Goal: Information Seeking & Learning: Learn about a topic

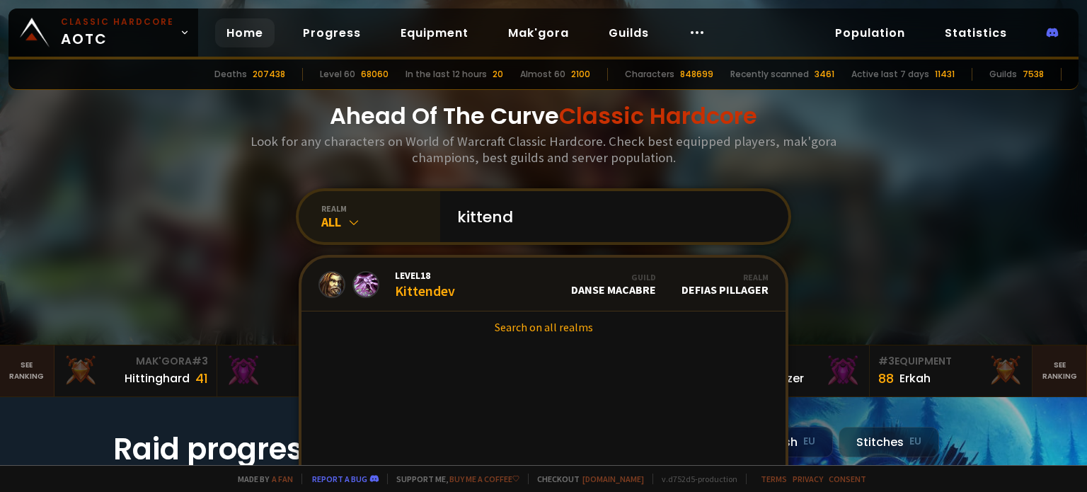
drag, startPoint x: 511, startPoint y: 216, endPoint x: 367, endPoint y: 197, distance: 145.5
click at [367, 197] on div "realm All kittend Level 18 Kittendev Guild Danse Macabre Realm Defias Pillager …" at bounding box center [543, 216] width 495 height 57
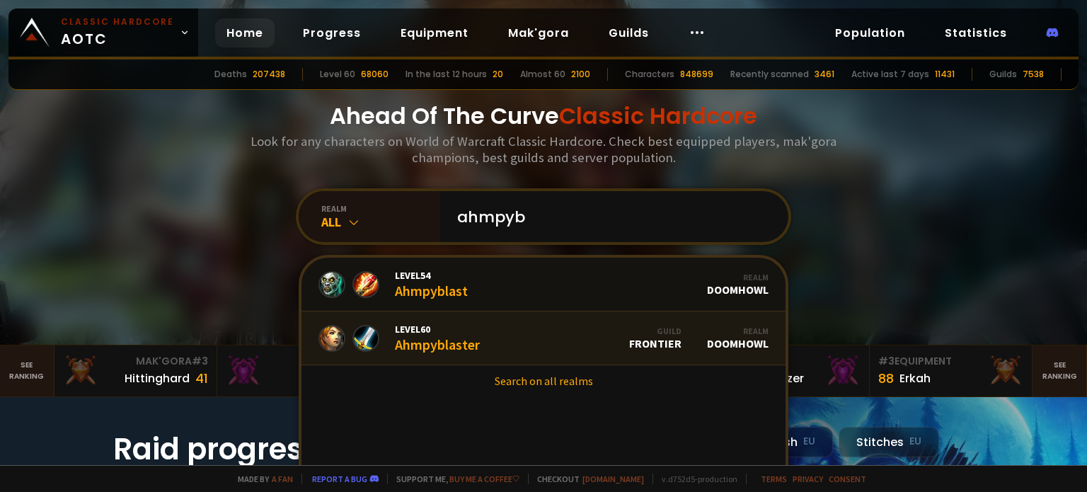
type input "ahmpyb"
click at [427, 333] on span "Level 60" at bounding box center [437, 329] width 85 height 13
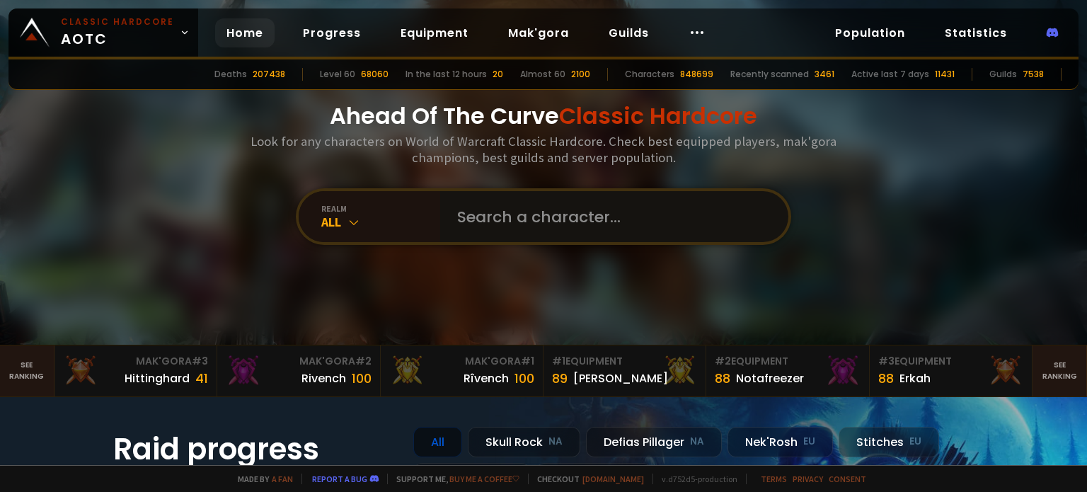
click at [468, 217] on input "text" at bounding box center [610, 216] width 323 height 51
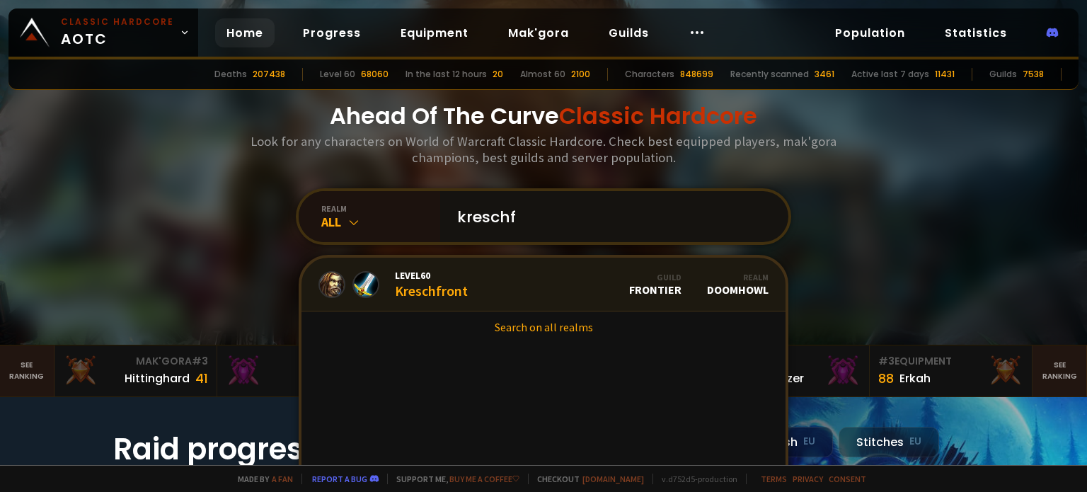
type input "kreschf"
click at [425, 296] on div "Level 60 Kreschfront" at bounding box center [431, 284] width 73 height 30
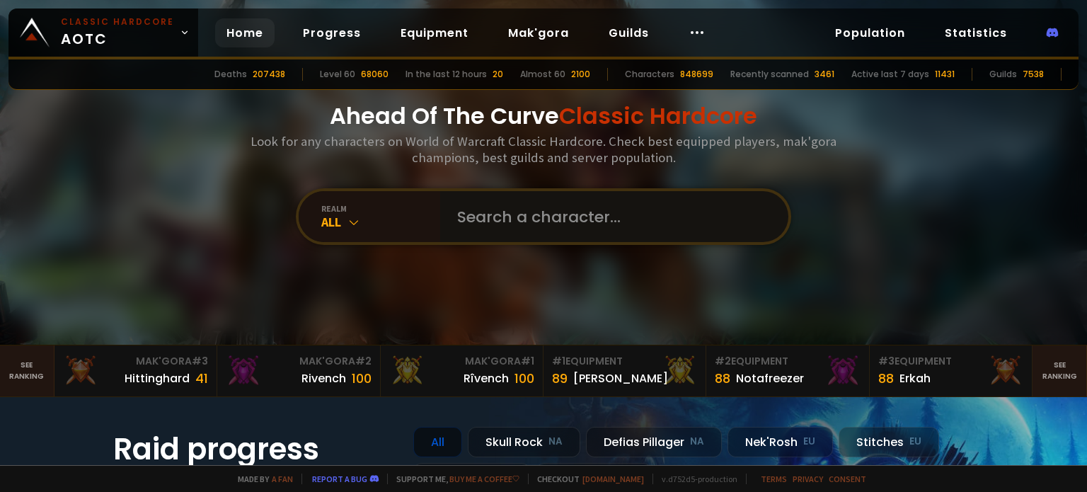
click at [499, 218] on input "text" at bounding box center [610, 216] width 323 height 51
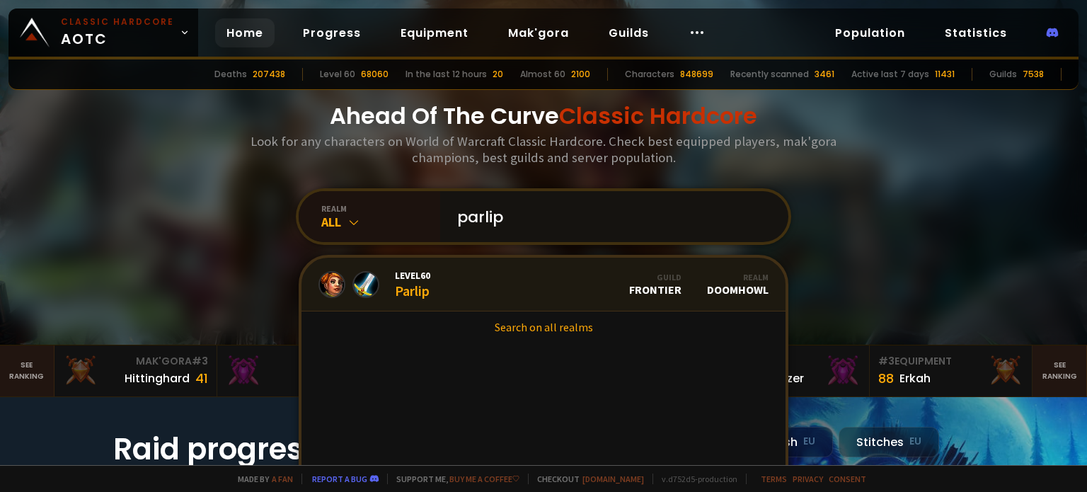
type input "parlip"
click at [414, 291] on div "Level 60 Parlip" at bounding box center [412, 284] width 35 height 30
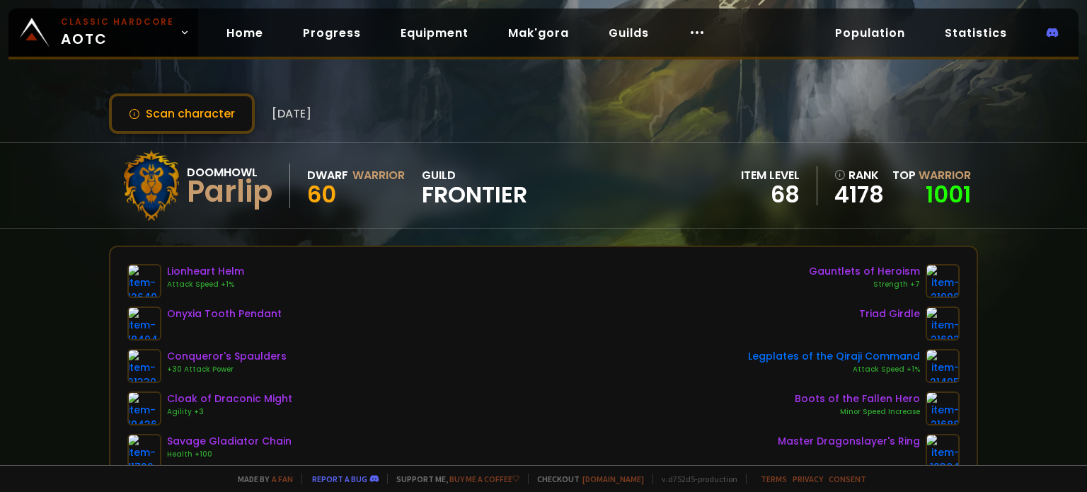
scroll to position [6, 0]
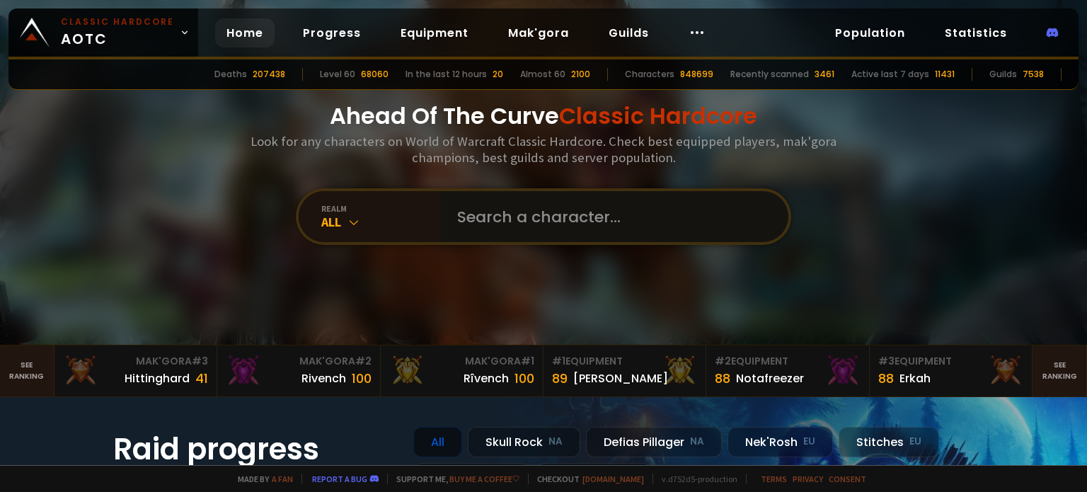
click at [541, 214] on input "text" at bounding box center [610, 216] width 323 height 51
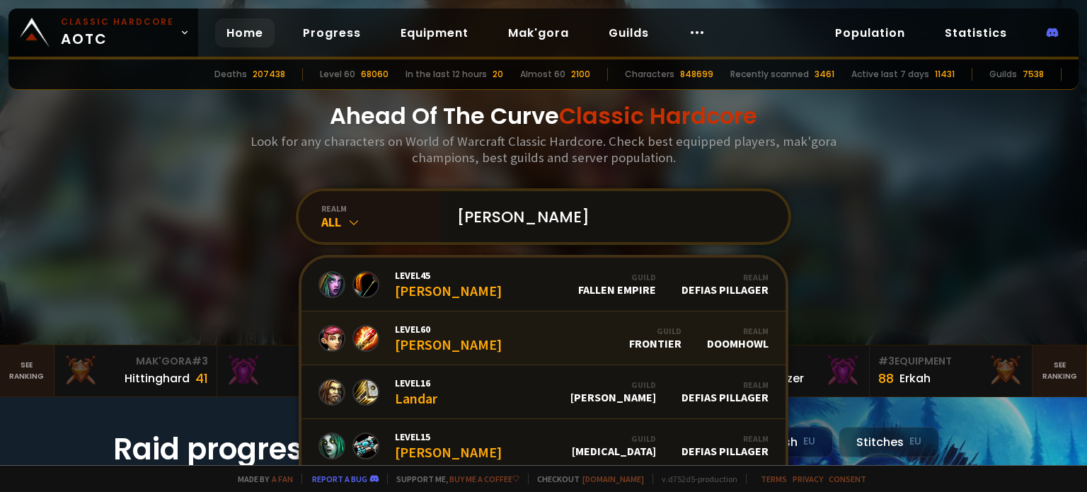
type input "[PERSON_NAME]"
click at [536, 342] on link "Level 60 [PERSON_NAME] Guild Frontier Realm Doomhowl" at bounding box center [543, 338] width 484 height 54
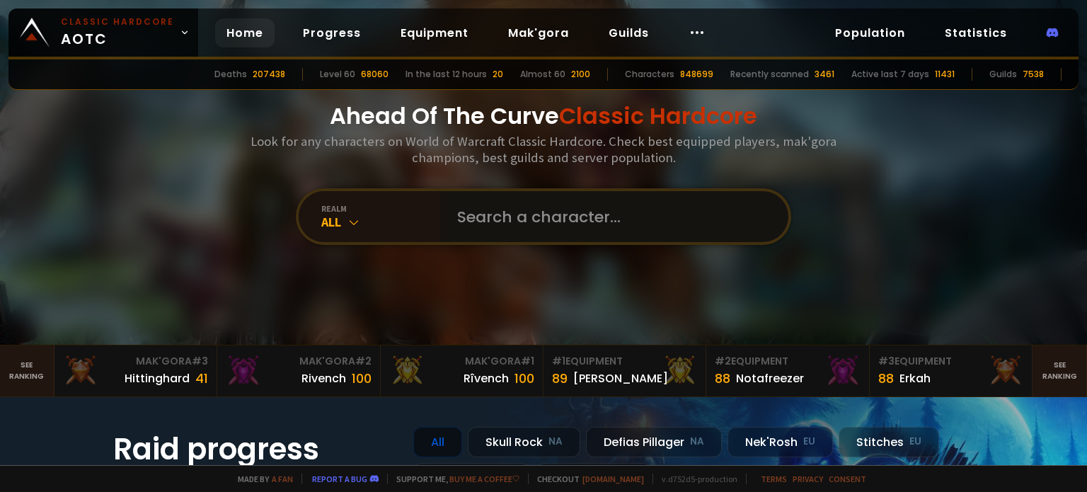
click at [548, 229] on input "text" at bounding box center [610, 216] width 323 height 51
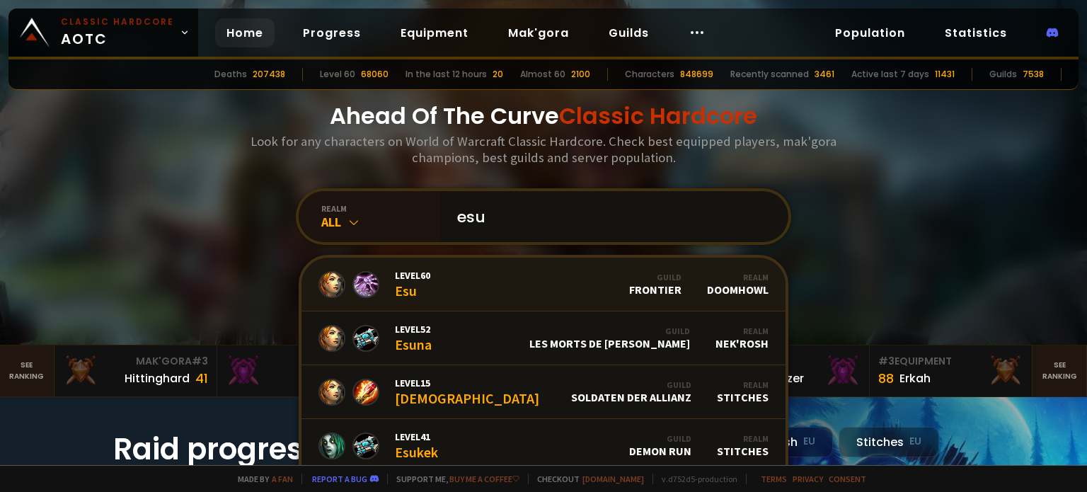
type input "esu"
click at [575, 273] on link "Level 60 Esu Guild Frontier Realm Doomhowl" at bounding box center [543, 285] width 484 height 54
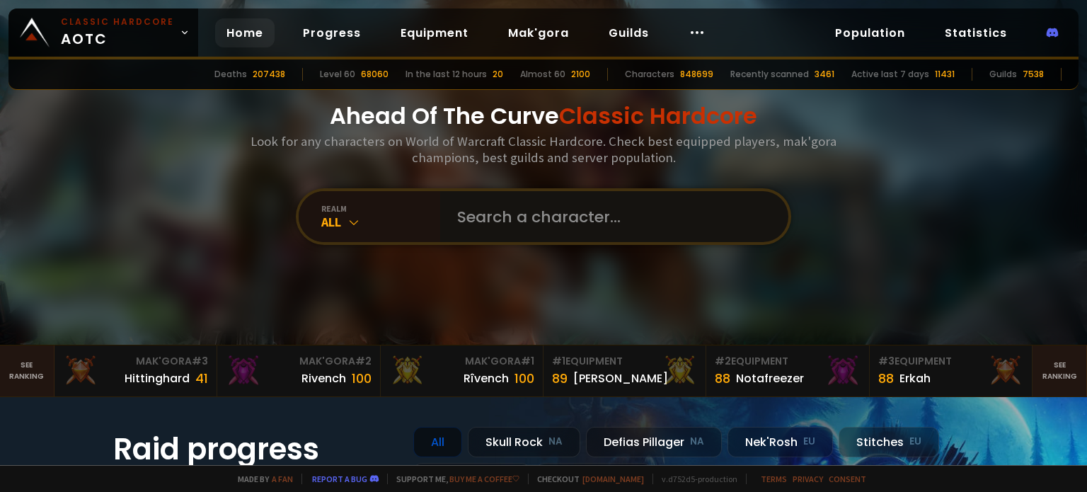
click at [478, 219] on input "text" at bounding box center [610, 216] width 323 height 51
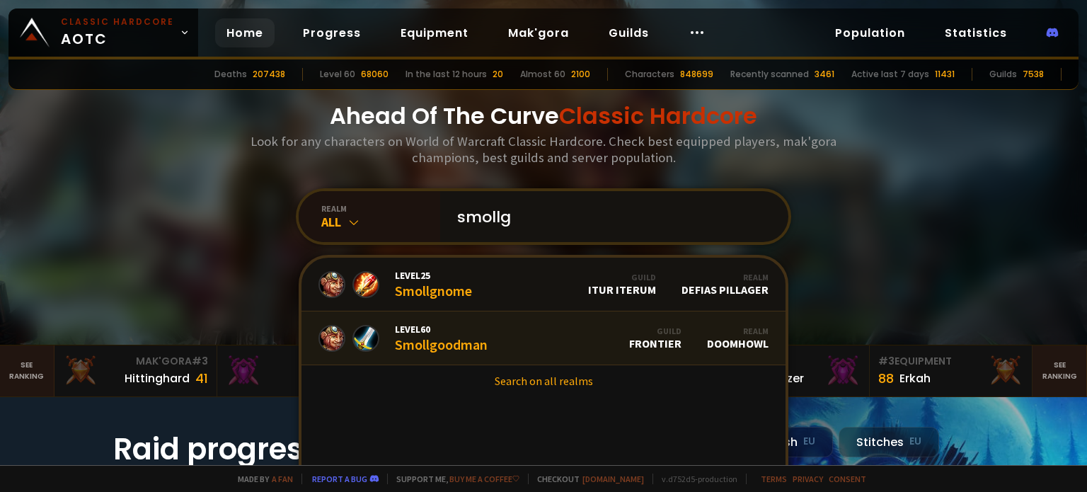
type input "smollg"
click at [442, 341] on div "Level 60 Smollgoodman" at bounding box center [441, 338] width 93 height 30
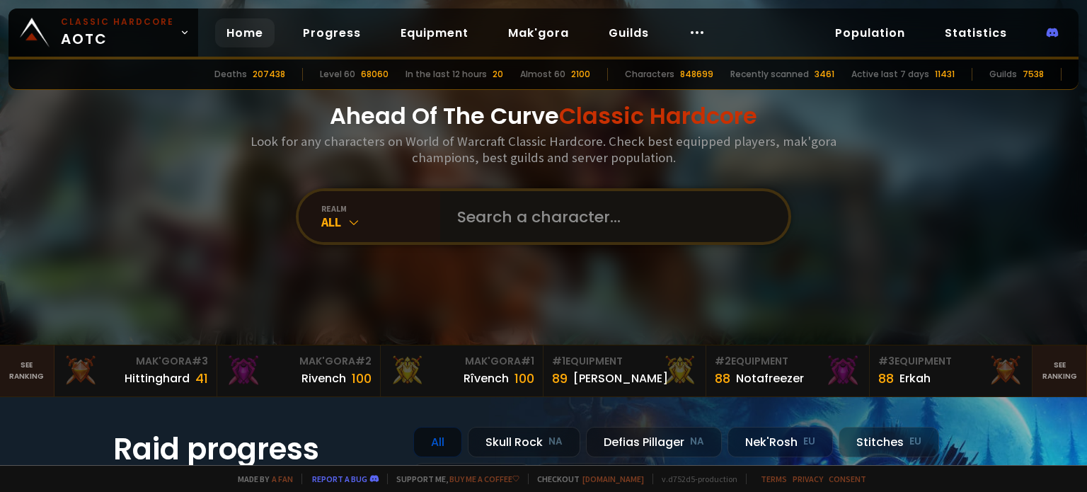
click at [496, 226] on input "text" at bounding box center [610, 216] width 323 height 51
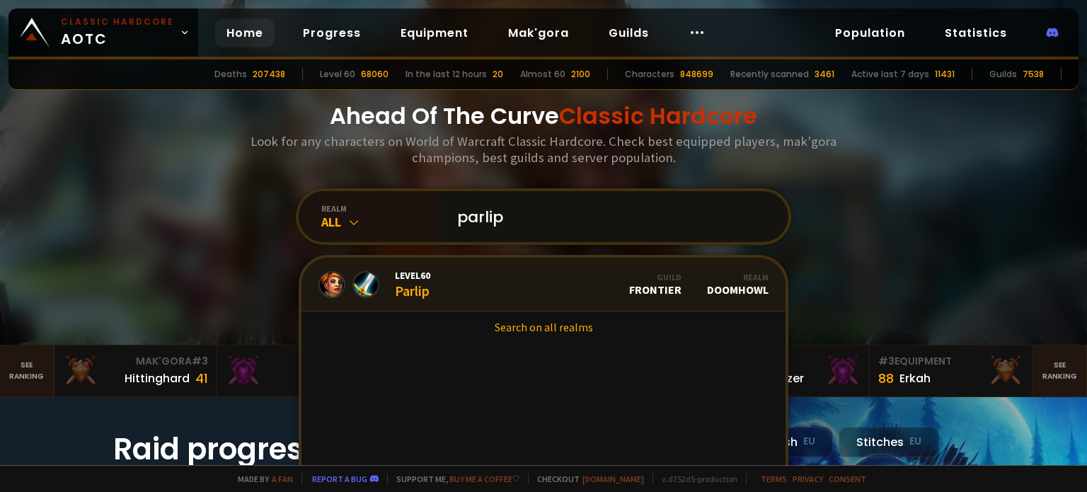
type input "parlip"
click at [396, 285] on div "Level 60 Parlip" at bounding box center [412, 284] width 35 height 30
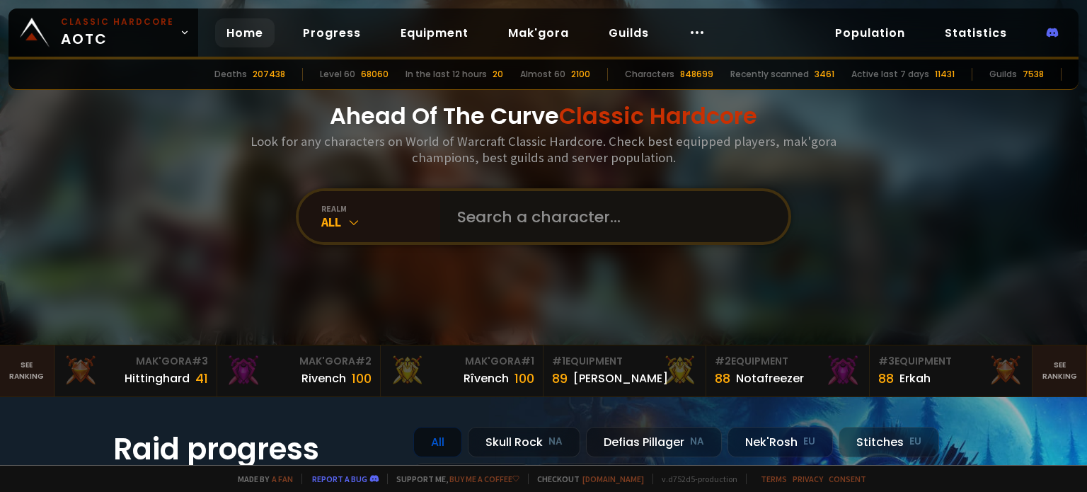
click at [453, 218] on input "text" at bounding box center [610, 216] width 323 height 51
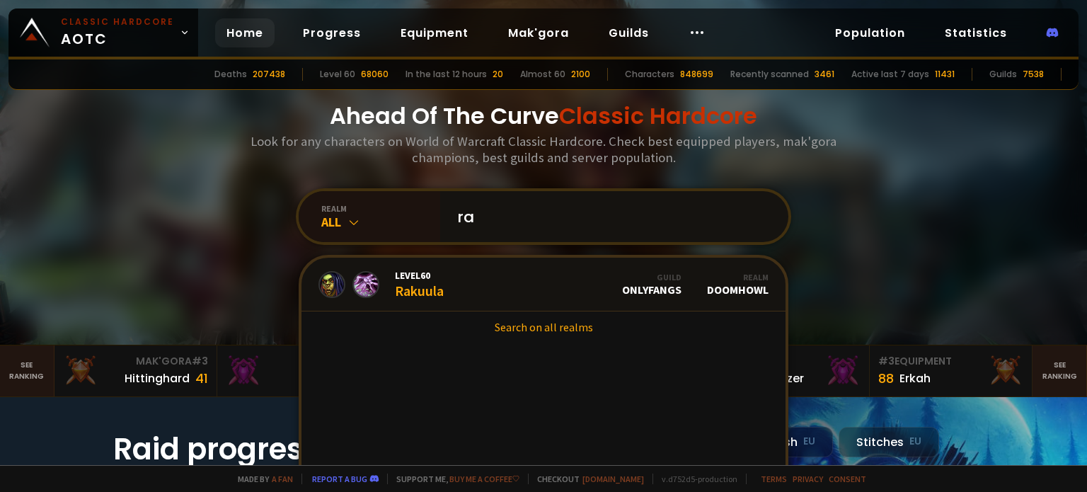
type input "r"
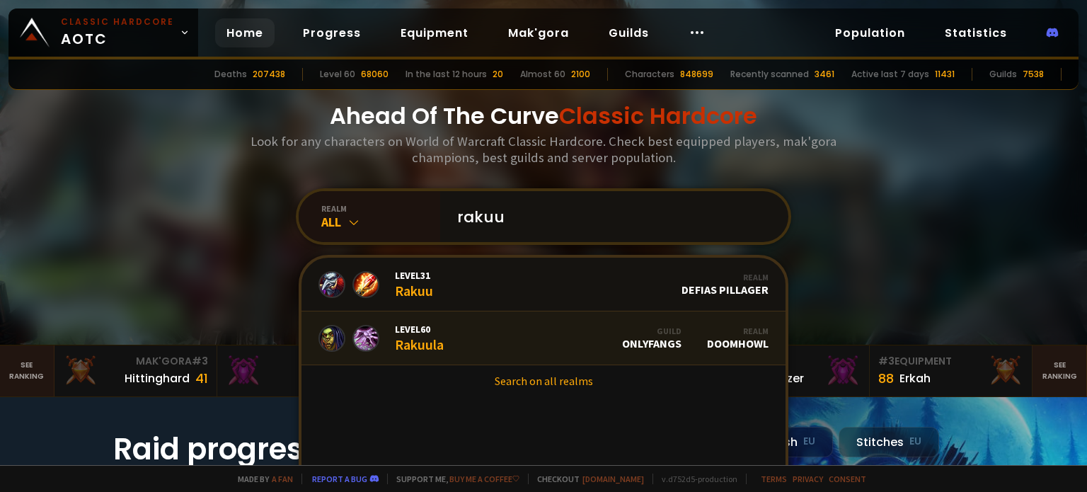
type input "rakuu"
click at [395, 337] on div "Level 60 Rakuula" at bounding box center [419, 338] width 49 height 30
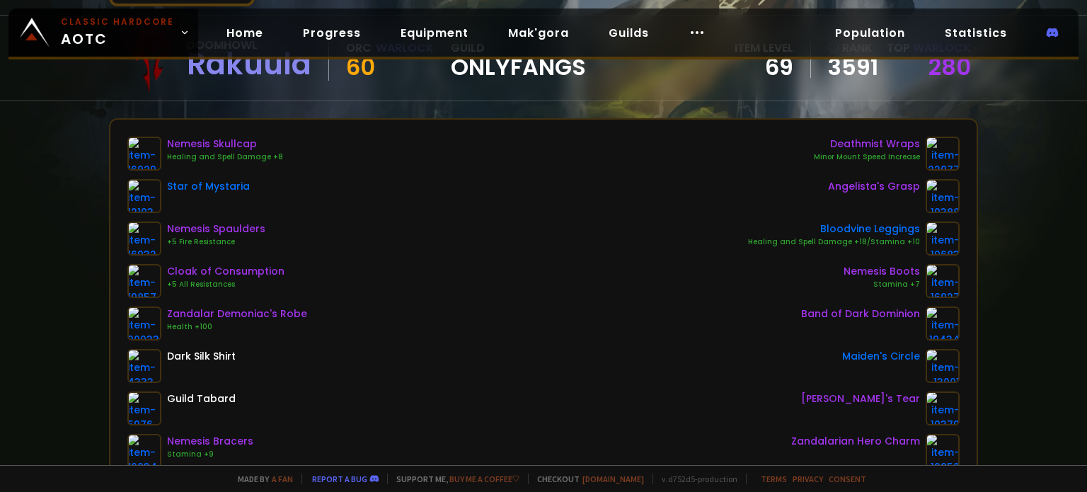
scroll to position [130, 0]
